Goal: Transaction & Acquisition: Purchase product/service

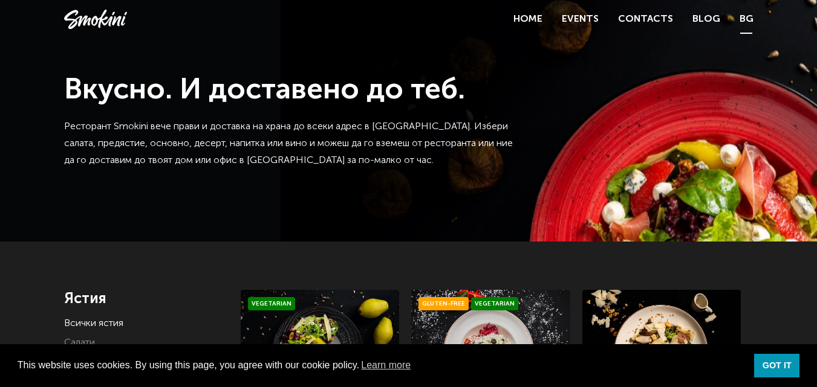
click at [748, 18] on link "BG" at bounding box center [746, 19] width 14 height 17
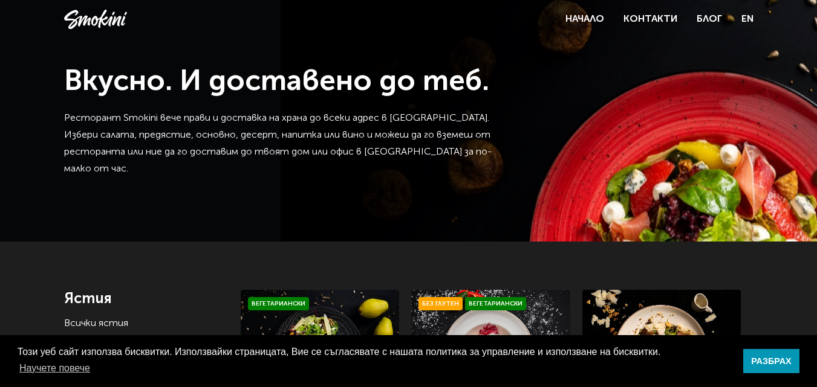
click at [748, 18] on link "EN" at bounding box center [747, 19] width 12 height 17
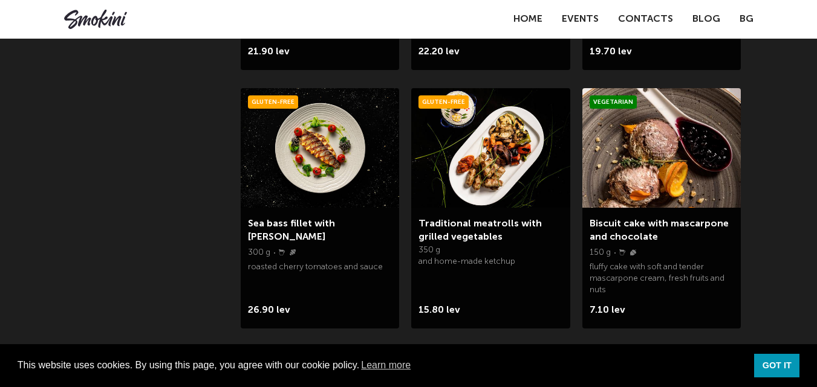
scroll to position [983, 0]
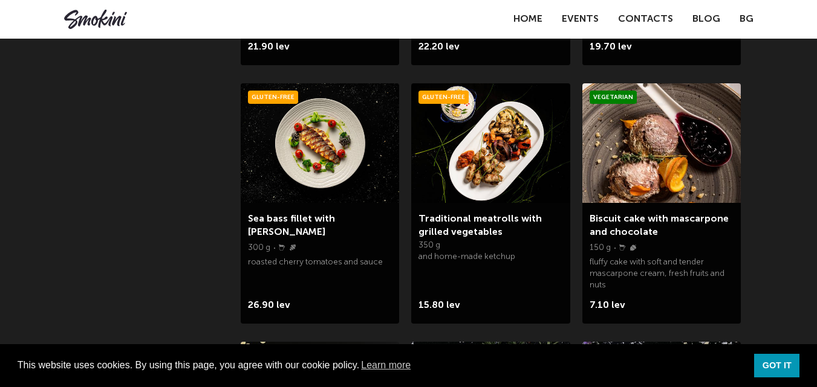
click at [528, 157] on img at bounding box center [490, 143] width 158 height 120
